Goal: Go to known website: Access a specific website the user already knows

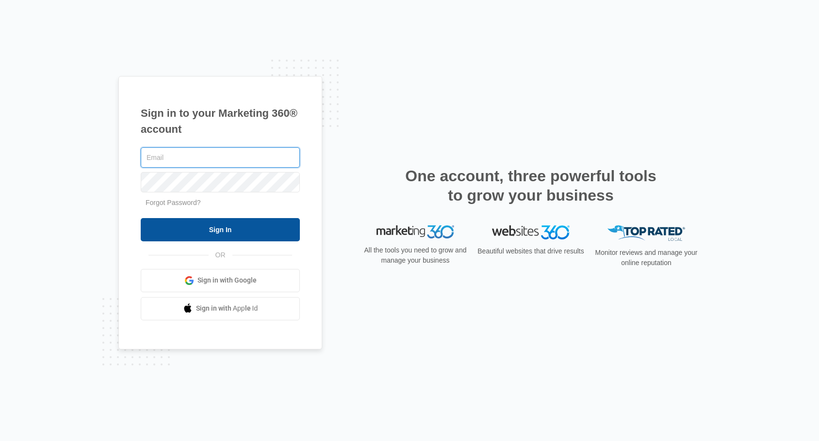
type input "[EMAIL_ADDRESS][DOMAIN_NAME]"
click at [216, 226] on input "Sign In" at bounding box center [220, 229] width 159 height 23
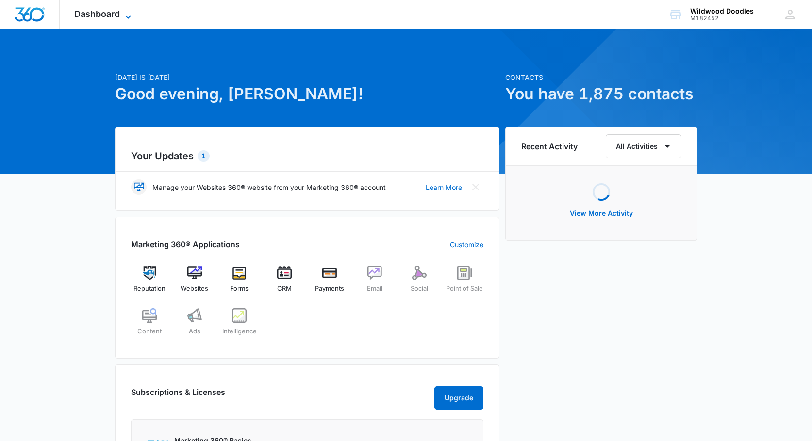
click at [99, 14] on span "Dashboard" at bounding box center [97, 14] width 46 height 10
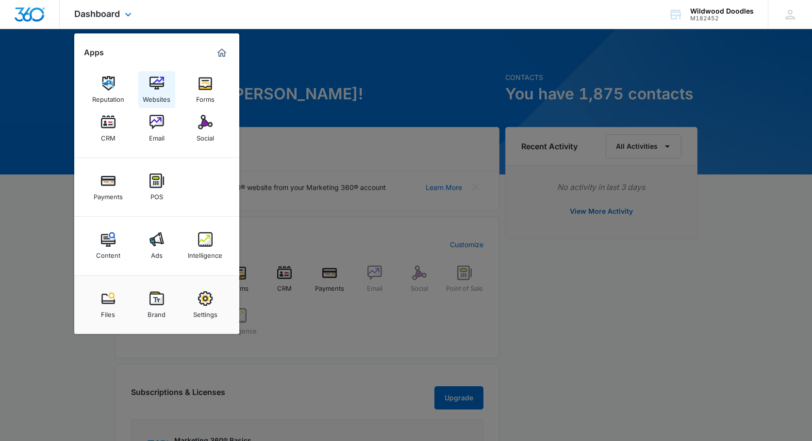
click at [154, 93] on div "Websites" at bounding box center [157, 97] width 28 height 13
